Goal: Transaction & Acquisition: Purchase product/service

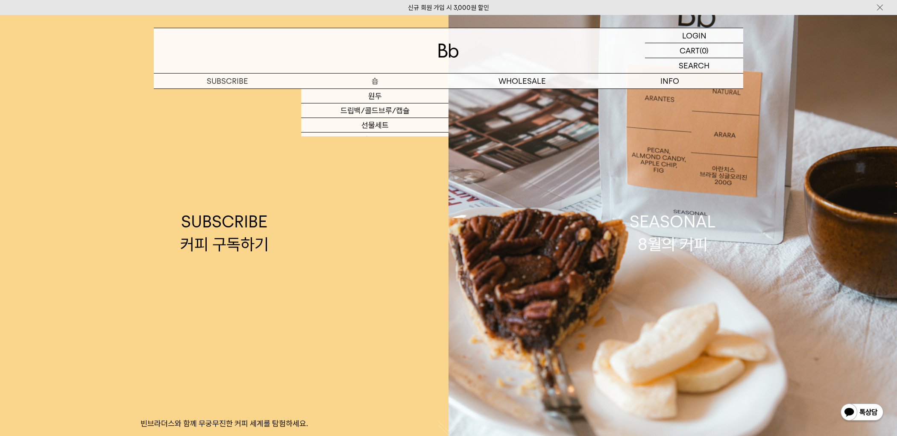
click at [382, 82] on p "숍" at bounding box center [374, 80] width 147 height 15
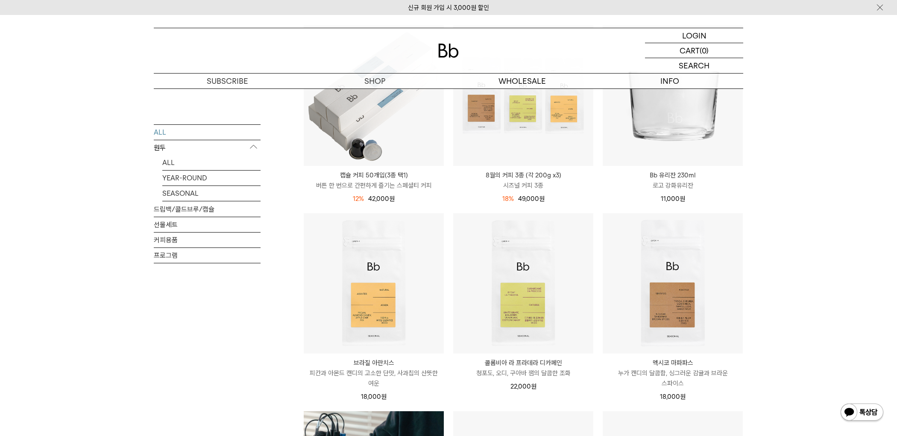
scroll to position [411, 0]
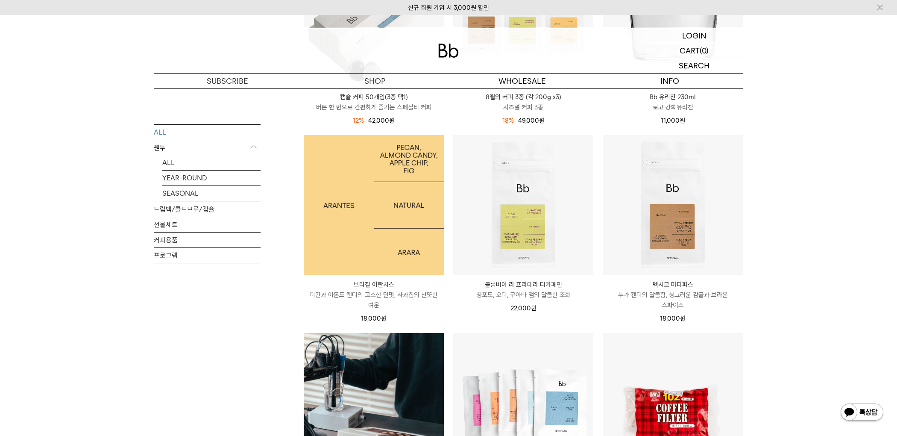
click at [358, 237] on img at bounding box center [374, 205] width 140 height 140
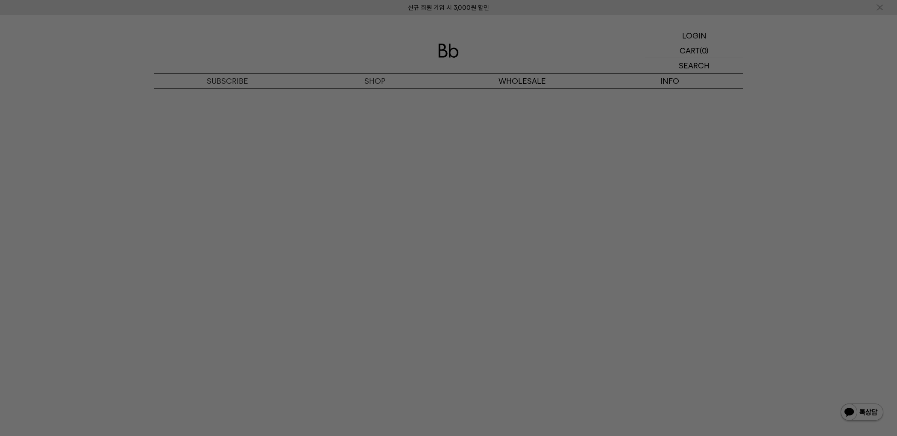
scroll to position [2151, 0]
click at [117, 178] on div at bounding box center [448, 218] width 897 height 436
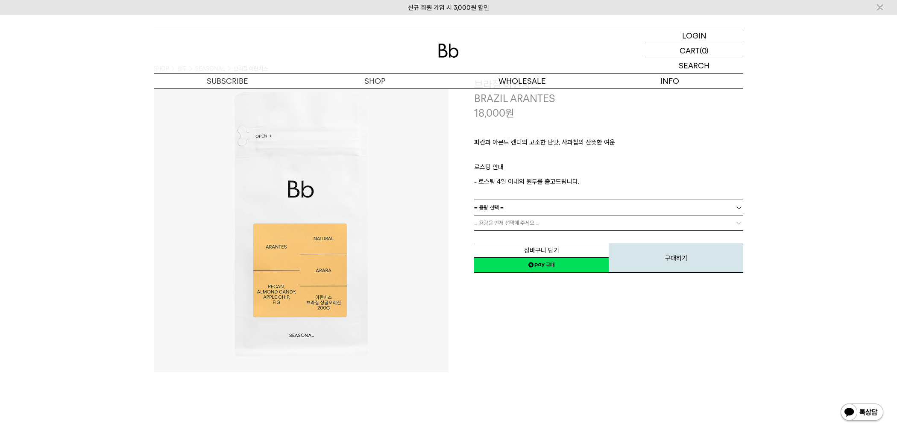
scroll to position [0, 0]
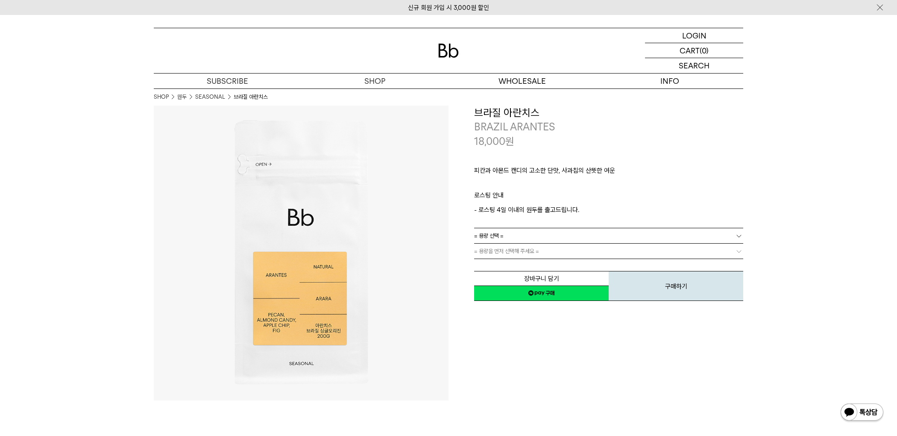
click at [287, 300] on img at bounding box center [301, 253] width 295 height 295
